Goal: Check status: Check status

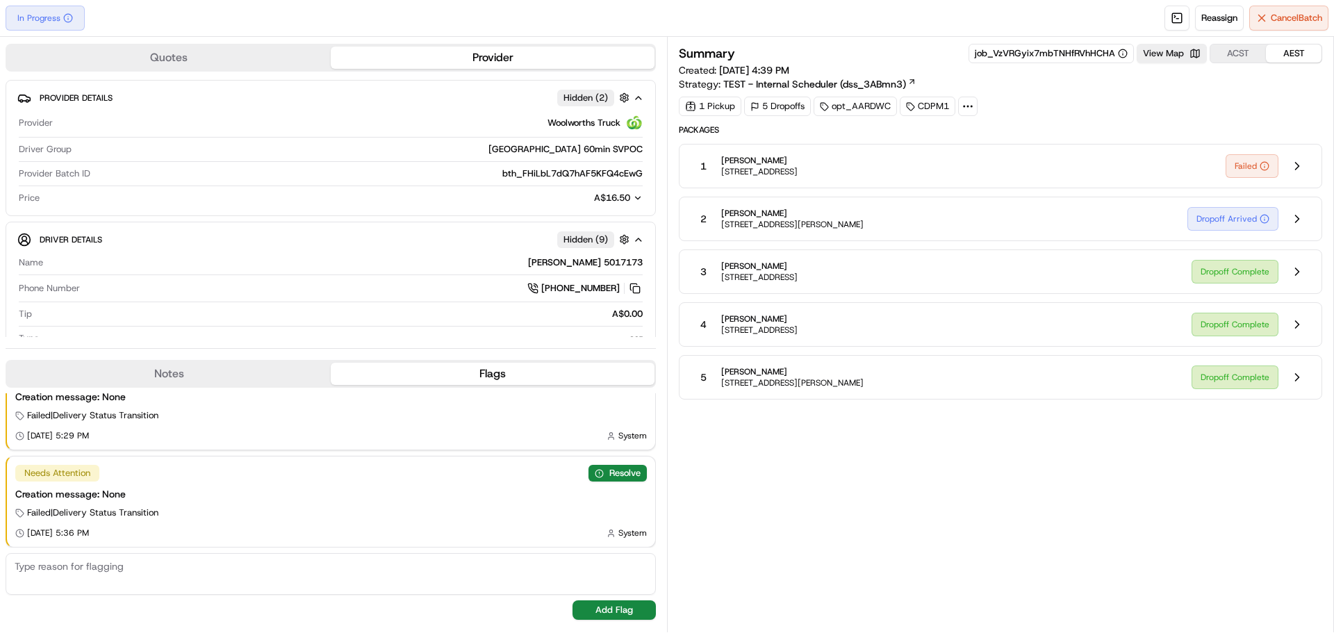
click at [966, 160] on div "1 Courtney James 1 Lancaster Ave, Colonel Light Gardens, SA 5041, AU" at bounding box center [952, 165] width 524 height 25
click at [1015, 173] on div "1 Courtney James 1 Lancaster Ave, Colonel Light Gardens, SA 5041, AU" at bounding box center [952, 165] width 524 height 25
click at [1291, 164] on button at bounding box center [1297, 166] width 26 height 26
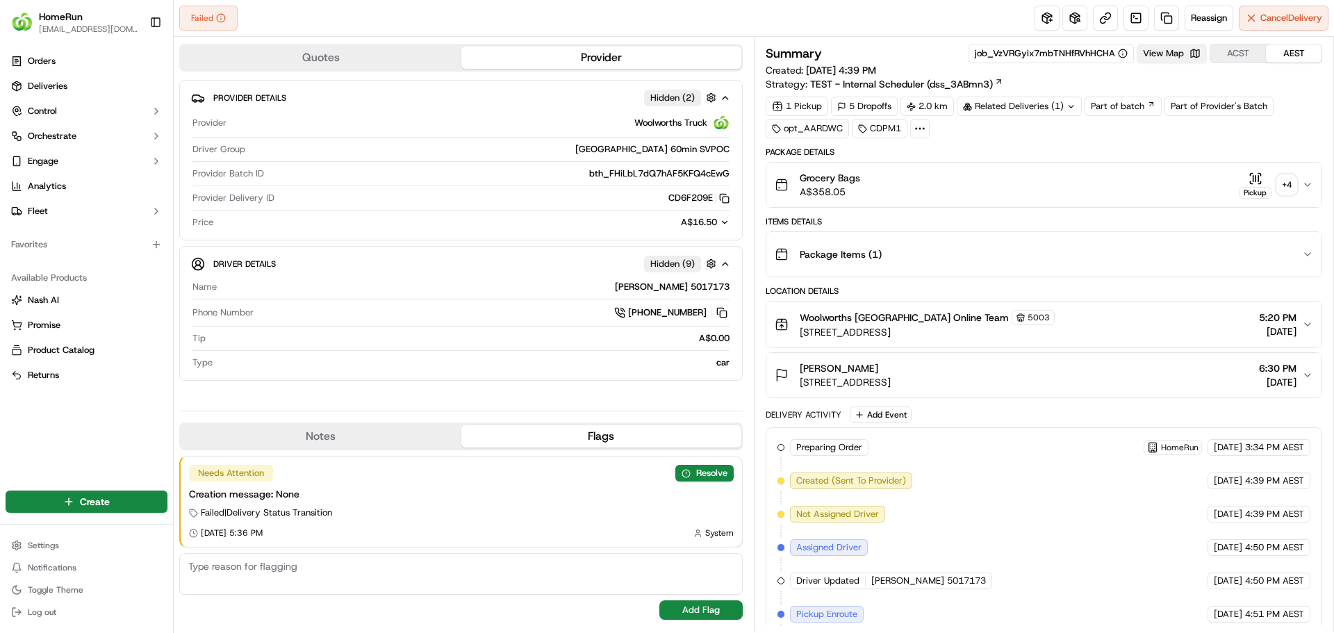
click at [1158, 54] on button "View Map" at bounding box center [1171, 53] width 70 height 19
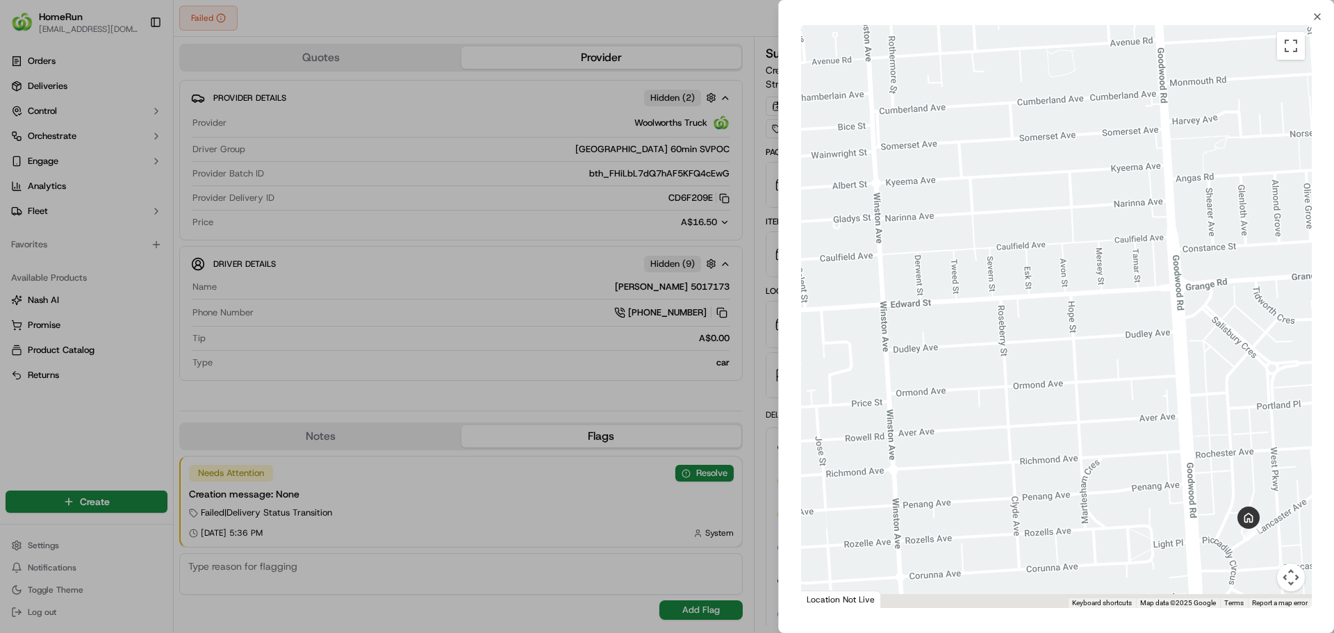
drag, startPoint x: 1061, startPoint y: 304, endPoint x: 959, endPoint y: 251, distance: 114.6
click at [959, 251] on div at bounding box center [1056, 316] width 511 height 583
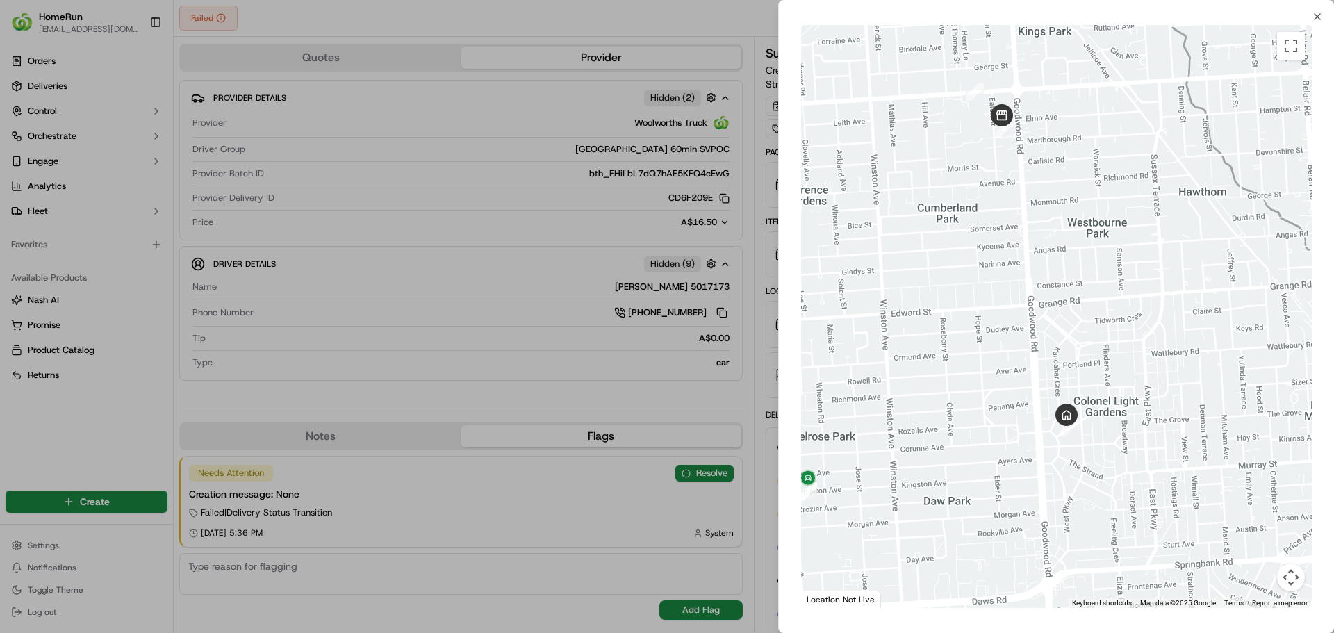
drag, startPoint x: 1009, startPoint y: 277, endPoint x: 996, endPoint y: 313, distance: 38.5
click at [996, 313] on div at bounding box center [1056, 316] width 511 height 583
click at [741, 10] on div at bounding box center [667, 316] width 1334 height 633
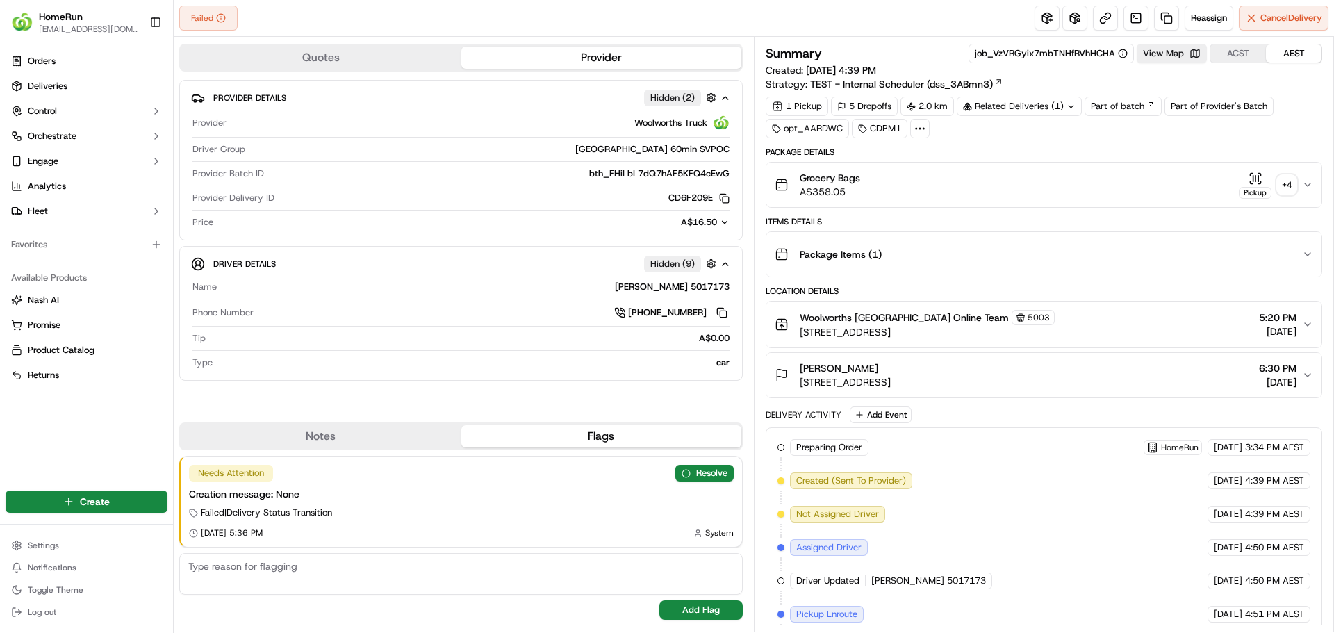
click at [1309, 181] on icon "button" at bounding box center [1307, 184] width 11 height 11
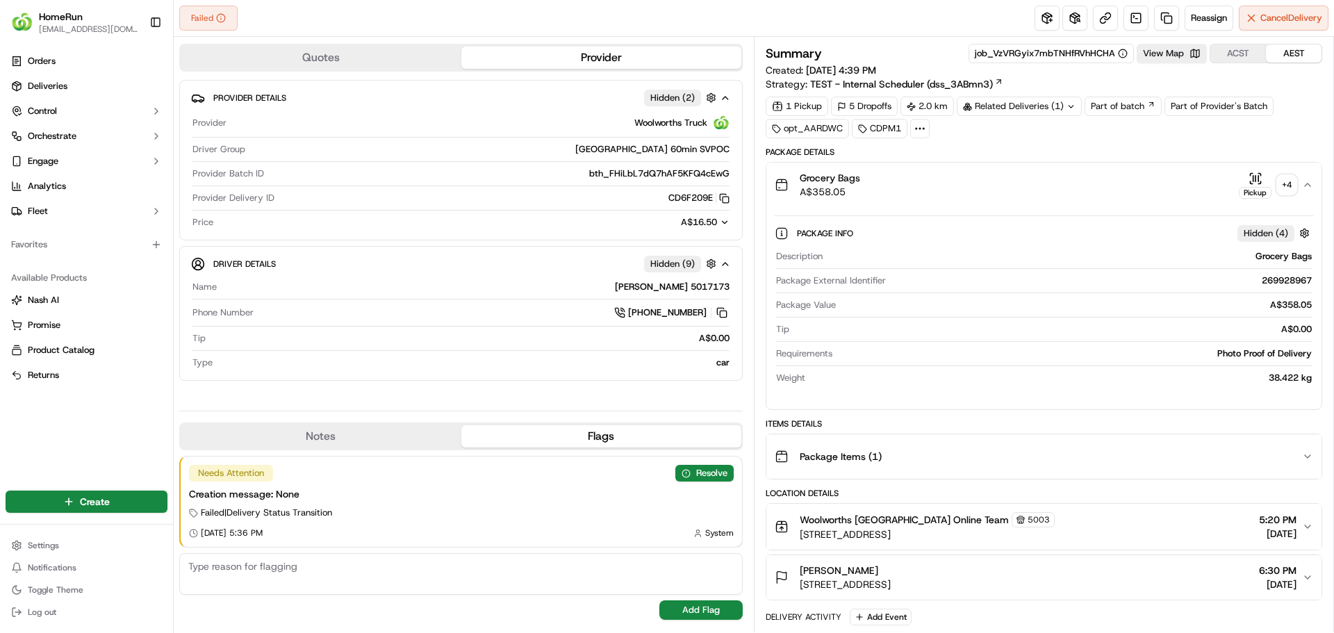
click at [1268, 235] on span "Hidden ( 4 )" at bounding box center [1265, 233] width 44 height 13
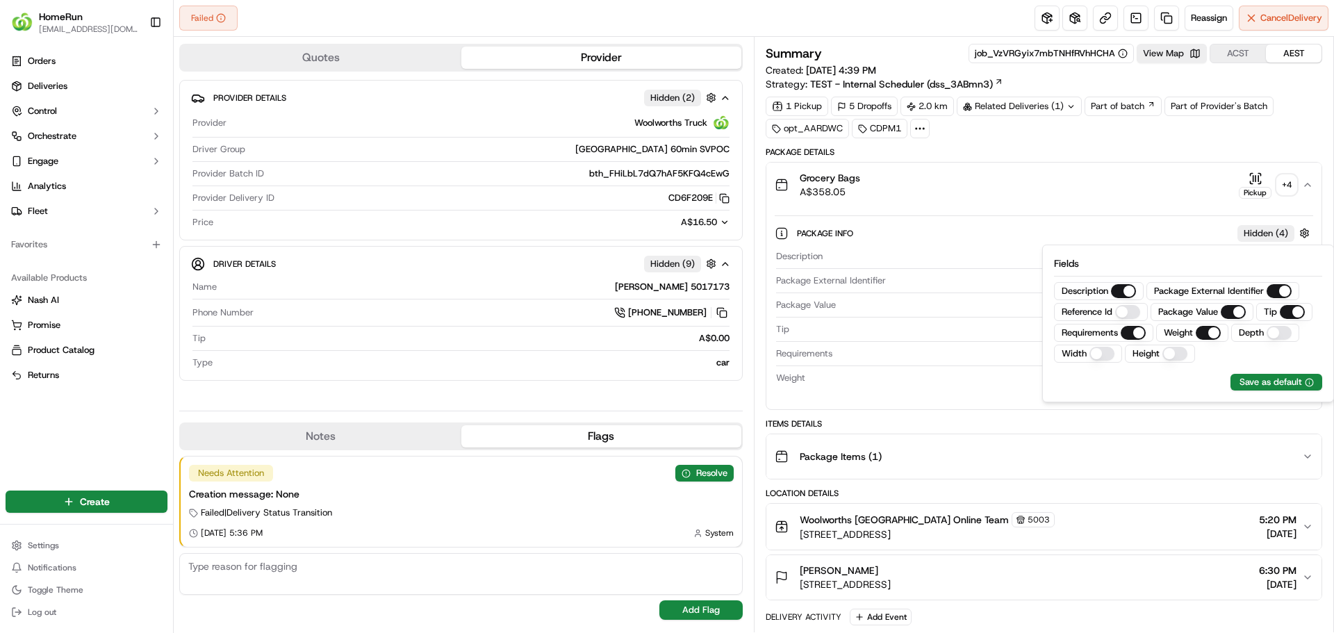
click at [1268, 235] on span "Hidden ( 4 )" at bounding box center [1265, 233] width 44 height 13
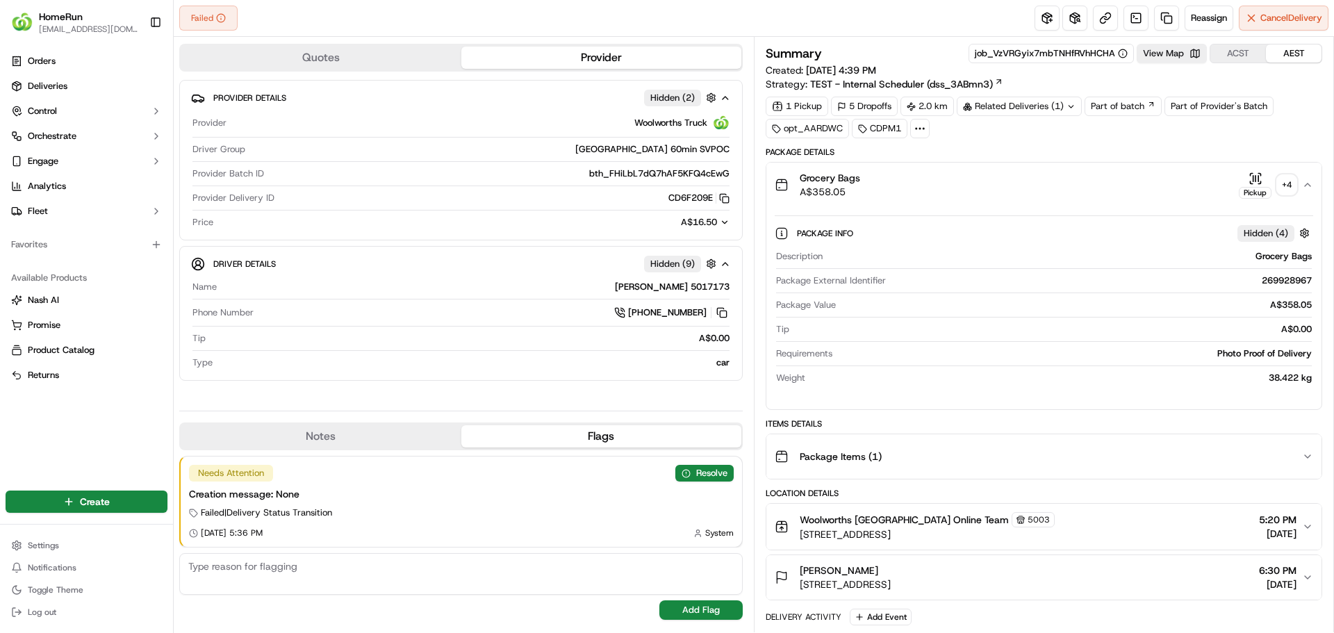
click at [1287, 184] on div "+ 4" at bounding box center [1286, 184] width 19 height 19
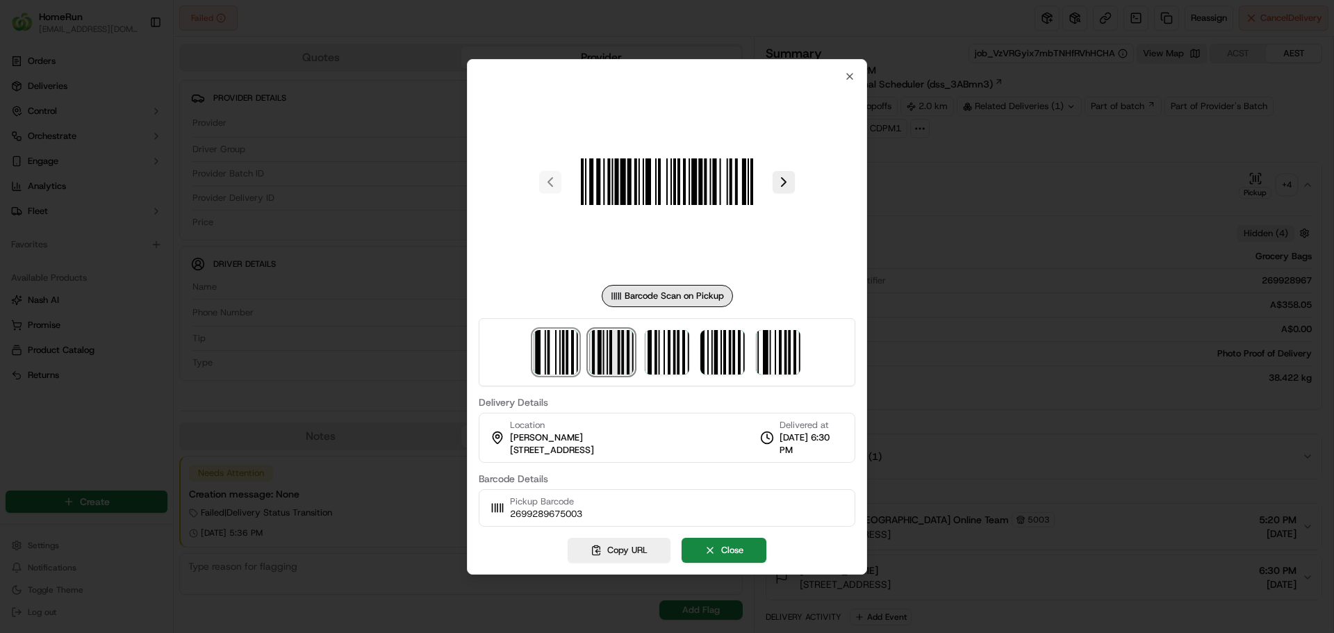
click at [615, 347] on img at bounding box center [611, 352] width 44 height 44
click at [660, 349] on img at bounding box center [667, 352] width 44 height 44
click at [717, 343] on img at bounding box center [722, 352] width 44 height 44
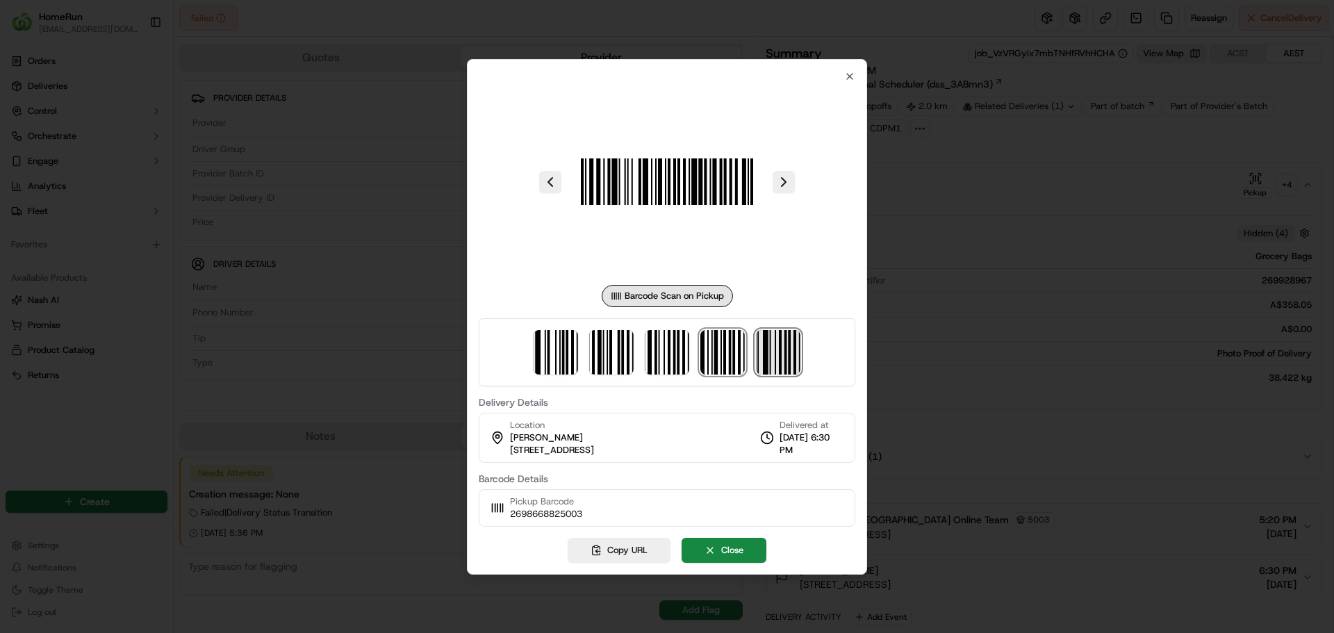
click at [779, 343] on img at bounding box center [778, 352] width 44 height 44
click at [844, 73] on icon "button" at bounding box center [849, 76] width 11 height 11
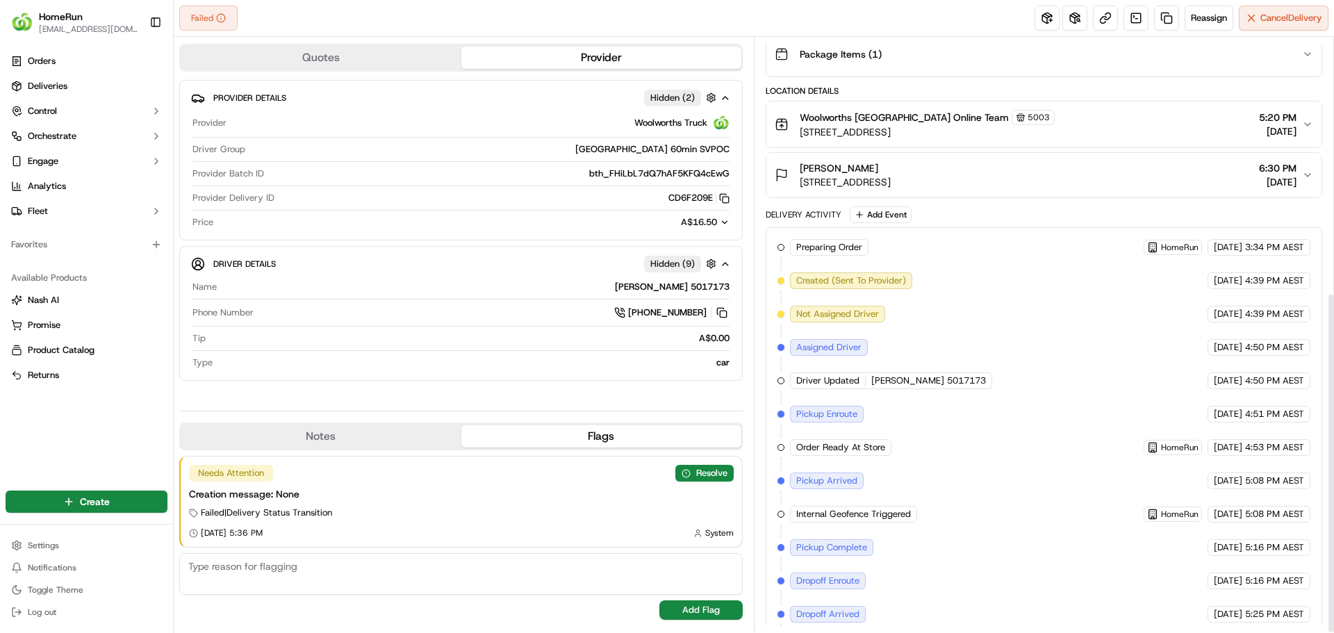
scroll to position [445, 0]
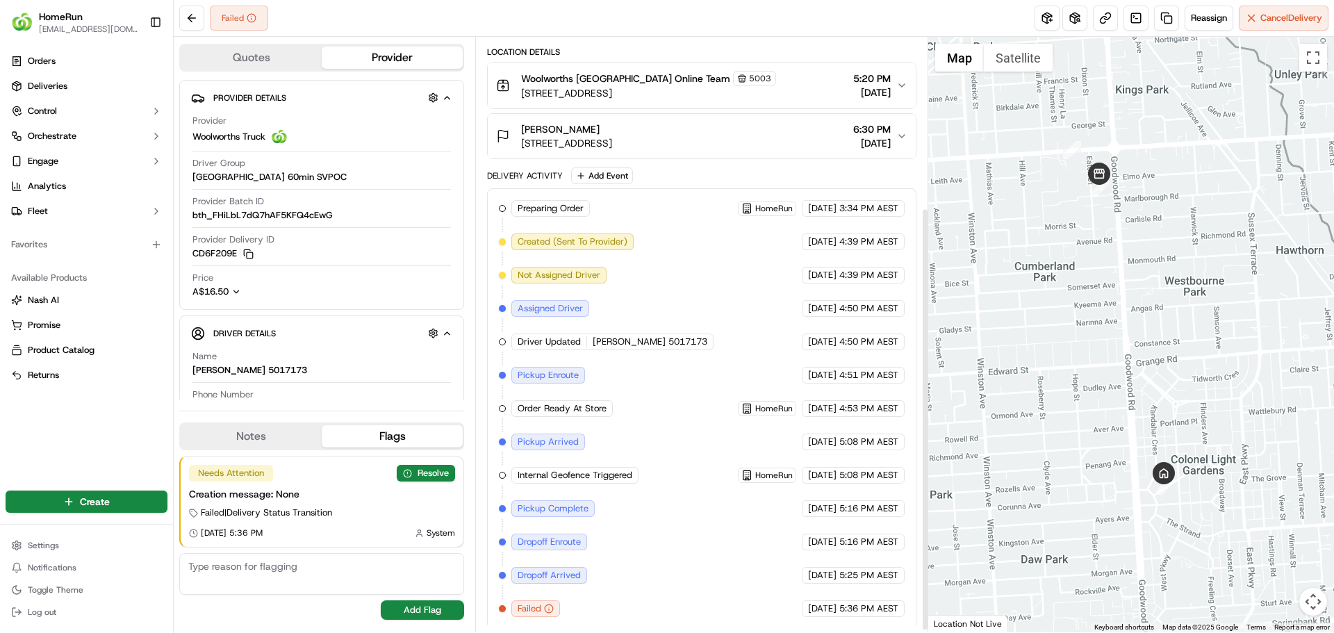
scroll to position [242, 0]
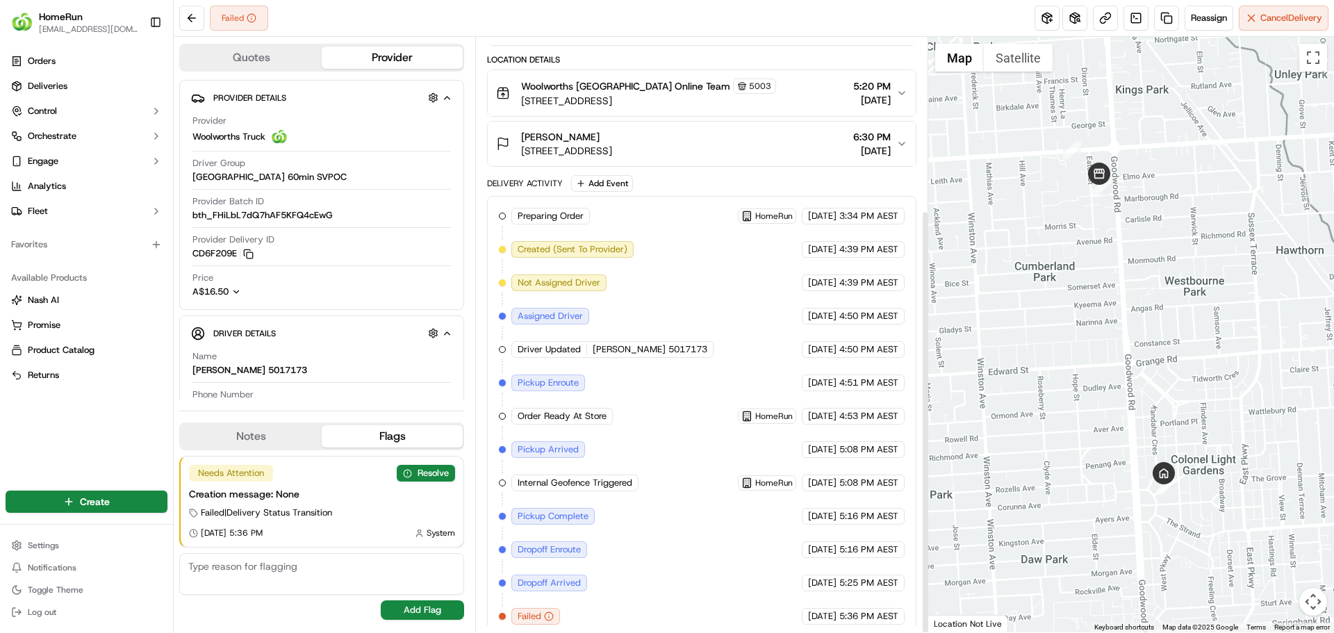
scroll to position [242, 0]
